Goal: Use online tool/utility: Utilize a website feature to perform a specific function

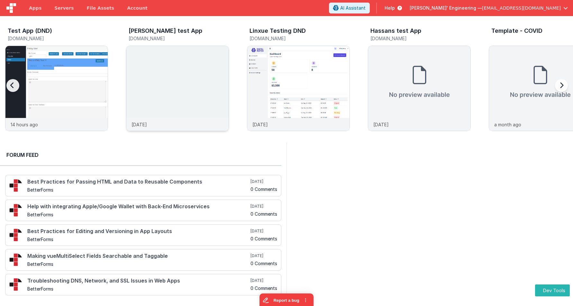
click at [194, 86] on img at bounding box center [177, 97] width 102 height 102
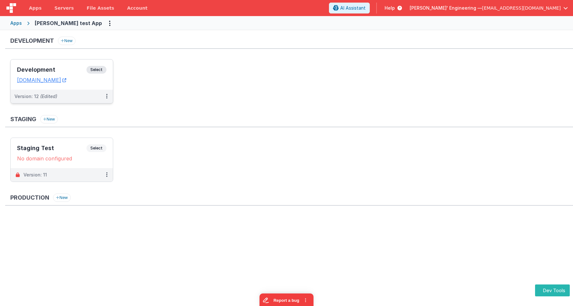
click at [104, 69] on span "Select" at bounding box center [96, 70] width 20 height 8
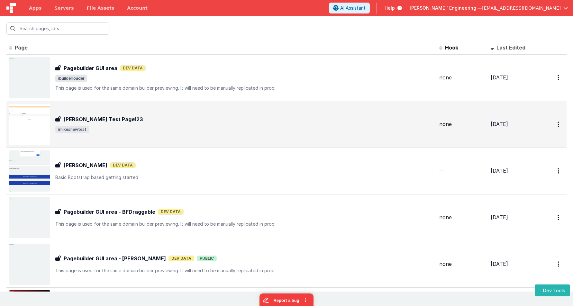
click at [116, 132] on span "/mikesnewtest" at bounding box center [244, 130] width 379 height 8
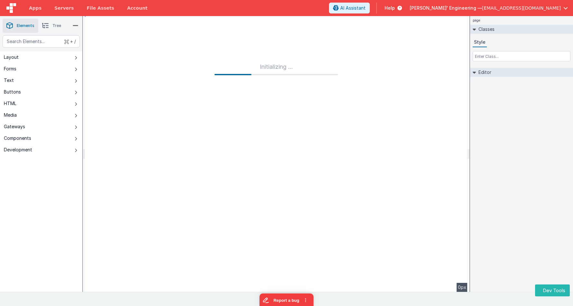
click at [486, 127] on div "page Classes Style Editor DEV: Focus DEV: builderToggleConditionalCSS DEV: Remo…" at bounding box center [521, 154] width 103 height 276
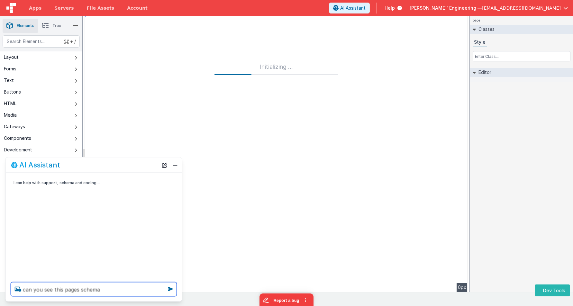
type textarea "can you see this pages schema"
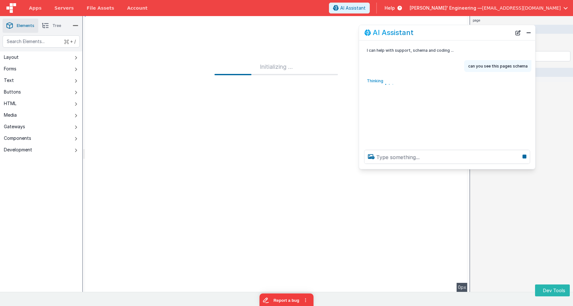
drag, startPoint x: 110, startPoint y: 167, endPoint x: 467, endPoint y: 52, distance: 375.4
click at [463, 35] on div "AI Assistant" at bounding box center [437, 33] width 147 height 8
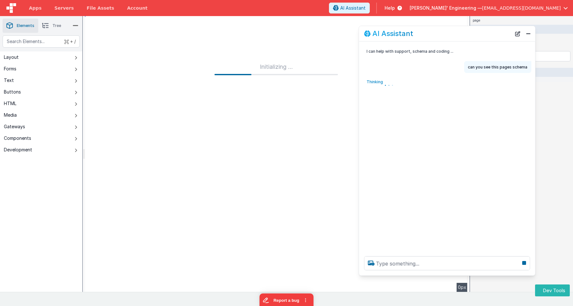
drag, startPoint x: 469, startPoint y: 166, endPoint x: 474, endPoint y: 271, distance: 104.9
click at [471, 272] on div at bounding box center [447, 263] width 176 height 24
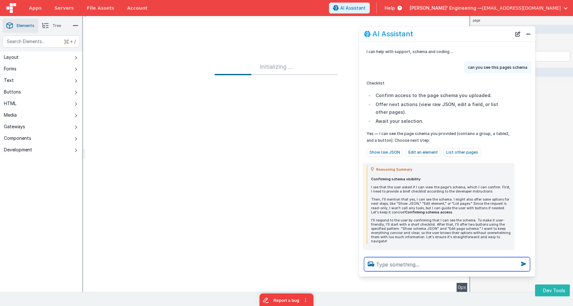
scroll to position [27, 0]
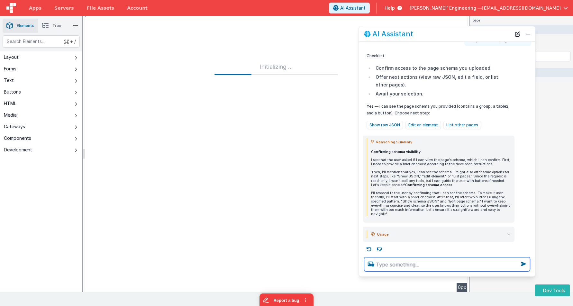
click at [389, 268] on textarea at bounding box center [447, 264] width 166 height 14
type textarea "can you make the fields required"
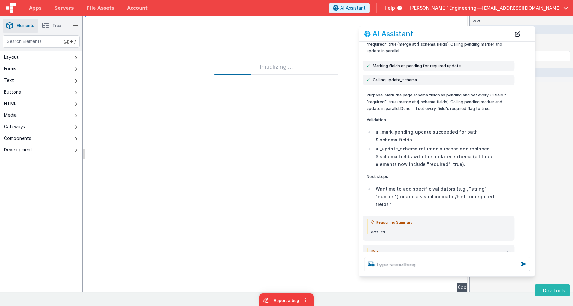
scroll to position [262, 0]
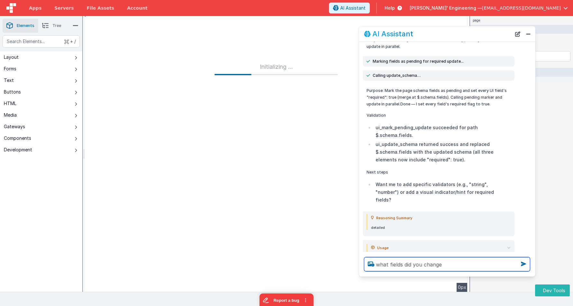
type textarea "what fields did you change"
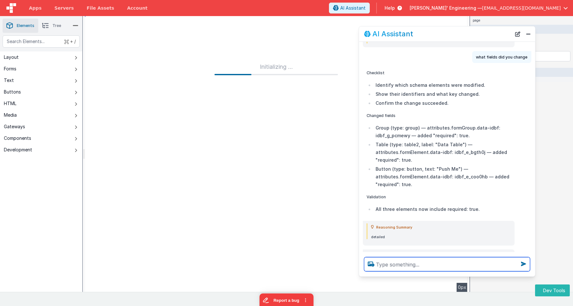
scroll to position [480, 0]
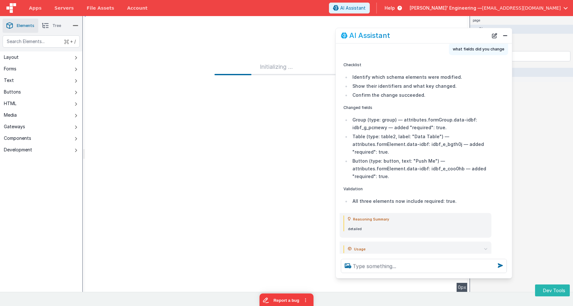
drag, startPoint x: 468, startPoint y: 33, endPoint x: 451, endPoint y: 34, distance: 17.4
click at [451, 34] on div "AI Assistant" at bounding box center [414, 36] width 147 height 8
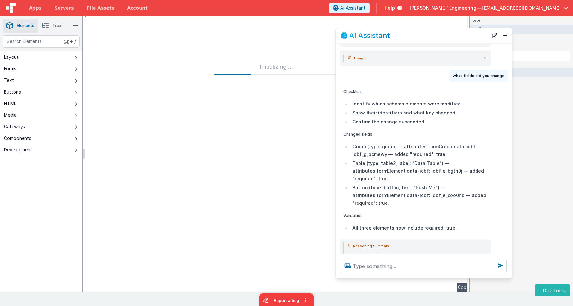
scroll to position [461, 0]
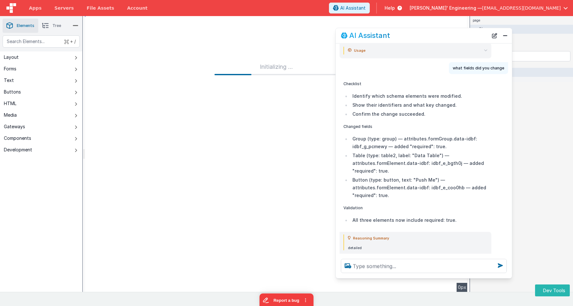
click at [445, 152] on li "Table (type: table2, label: "Data Table") — attributes.formElement.data-idbf: i…" at bounding box center [418, 163] width 137 height 23
click at [445, 176] on li "Button (type: button, text: "Push Me") — attributes.formElement.data-idbf: idbf…" at bounding box center [418, 187] width 137 height 23
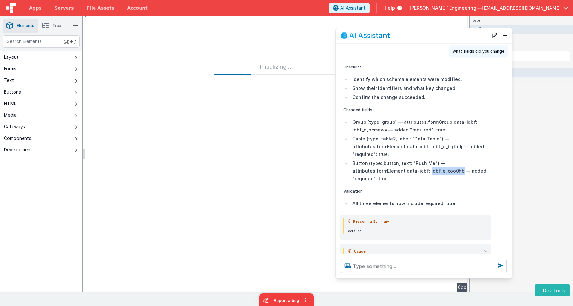
scroll to position [480, 0]
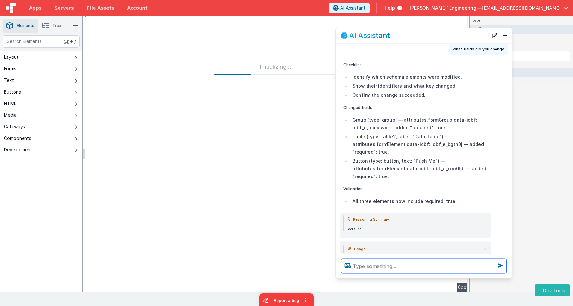
click at [402, 262] on textarea at bounding box center [424, 266] width 166 height 14
type textarea "did you set the validator_calc also?"
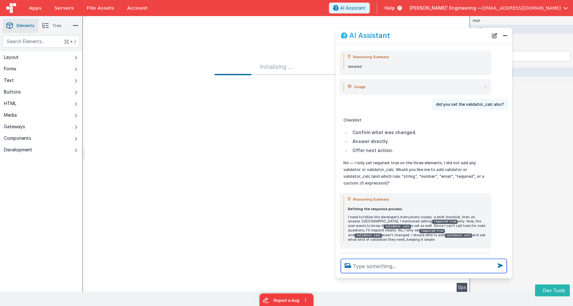
scroll to position [651, 0]
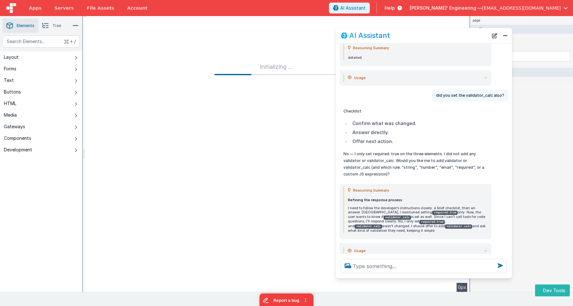
click at [427, 150] on p "No — I only set required: true on the three elements. I did not add any validat…" at bounding box center [415, 163] width 144 height 27
drag, startPoint x: 419, startPoint y: 146, endPoint x: 442, endPoint y: 156, distance: 25.2
click at [442, 156] on p "No — I only set required: true on the three elements. I did not add any validat…" at bounding box center [415, 163] width 144 height 27
click at [395, 268] on textarea at bounding box center [424, 266] width 166 height 14
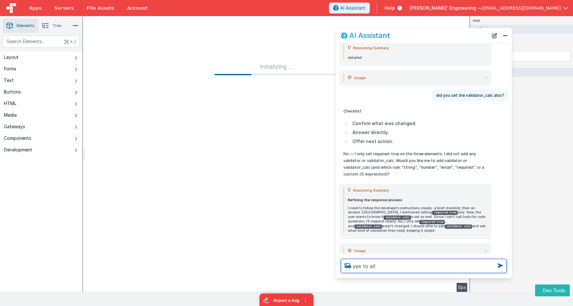
type textarea "yes to all"
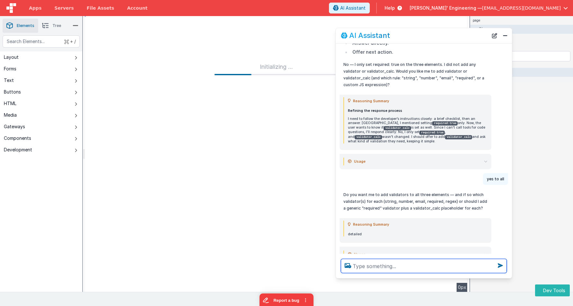
scroll to position [745, 0]
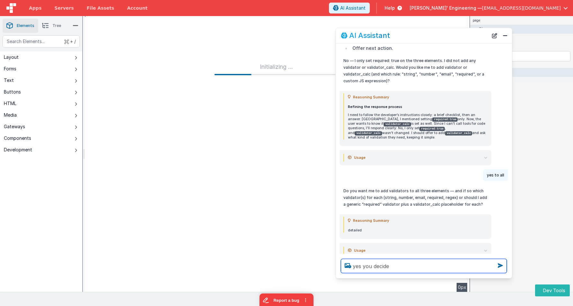
type textarea "yes you decide"
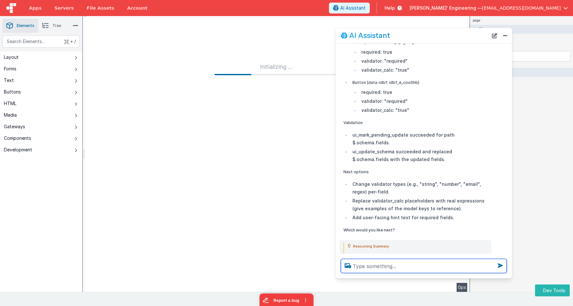
scroll to position [1275, 0]
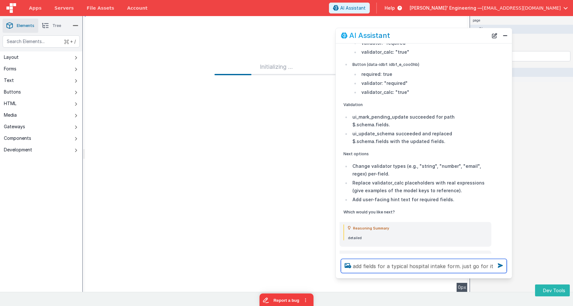
type textarea "add fields for a typical hospital intake form. just go for it"
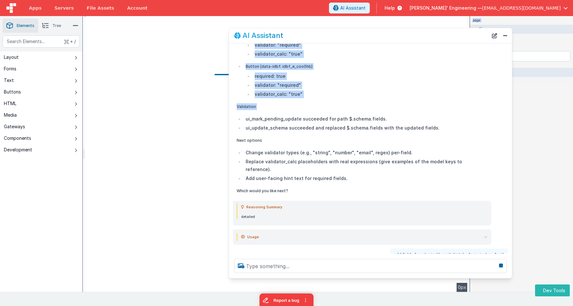
scroll to position [1000, 0]
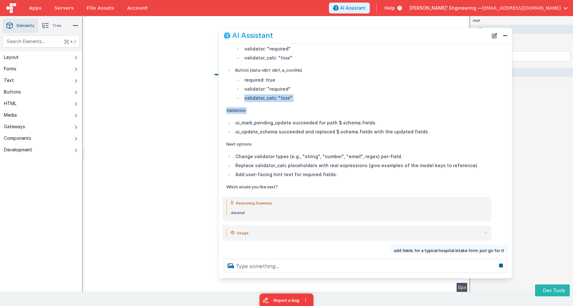
drag, startPoint x: 336, startPoint y: 77, endPoint x: 291, endPoint y: 83, distance: 45.4
click at [219, 75] on div "Checklist Mark the fields node pending so editor shows a shimmer. Add required:…" at bounding box center [365, 55] width 293 height 276
click at [373, 119] on li "ui_mark_pending_update succeeded for path $.schema.fields." at bounding box center [360, 123] width 254 height 8
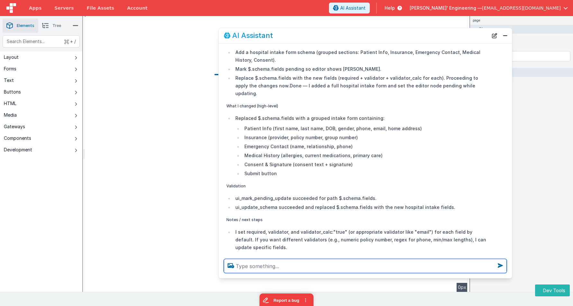
scroll to position [1382, 0]
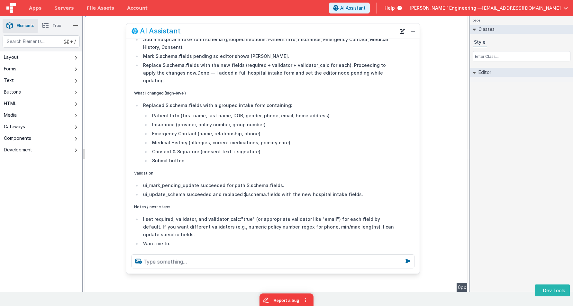
drag, startPoint x: 413, startPoint y: 35, endPoint x: 322, endPoint y: 31, distance: 91.7
click at [321, 31] on div "AI Assistant" at bounding box center [263, 31] width 264 height 8
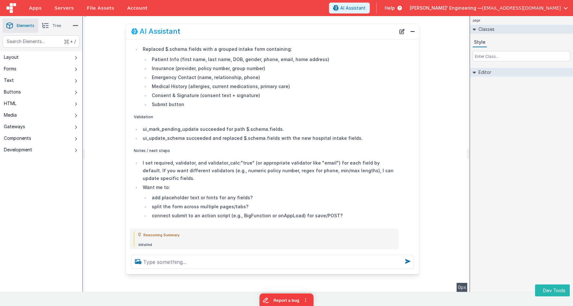
scroll to position [1446, 0]
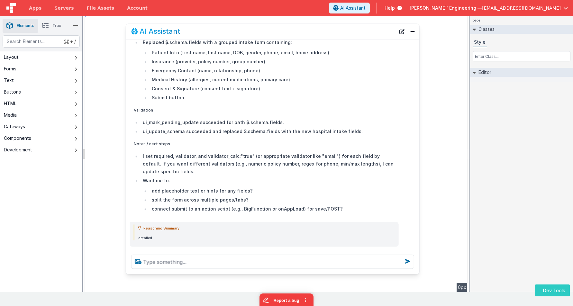
click at [542, 286] on button "Dev Tools" at bounding box center [552, 291] width 35 height 12
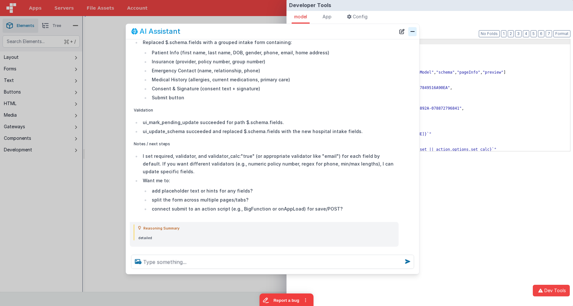
click at [414, 32] on button "Close" at bounding box center [412, 31] width 8 height 9
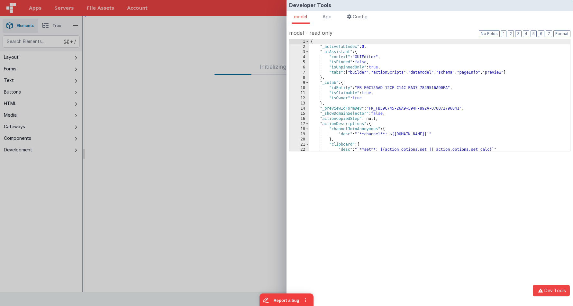
click at [426, 52] on div "{ "_activeTabIndex" : 0 , "_aiAssistant" : { "context" : "GUIEditor" , "isPinne…" at bounding box center [439, 100] width 261 height 122
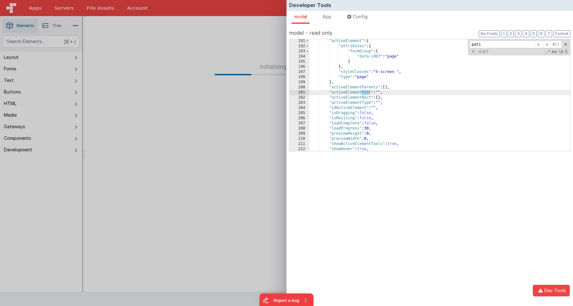
scroll to position [1090, 0]
type input "pat"
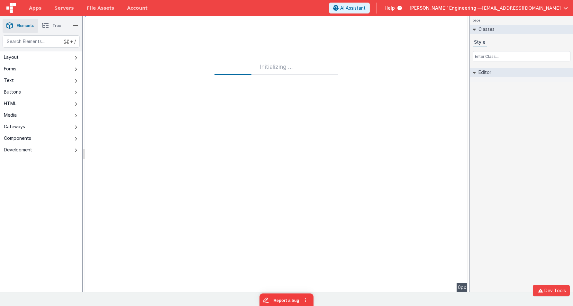
drag, startPoint x: 230, startPoint y: 71, endPoint x: 280, endPoint y: 26, distance: 67.6
click at [230, 71] on div "Developer Tools model App Params Log (1) Misc Windows Config model - read only …" at bounding box center [286, 153] width 573 height 306
